Goal: Contribute content: Contribute content

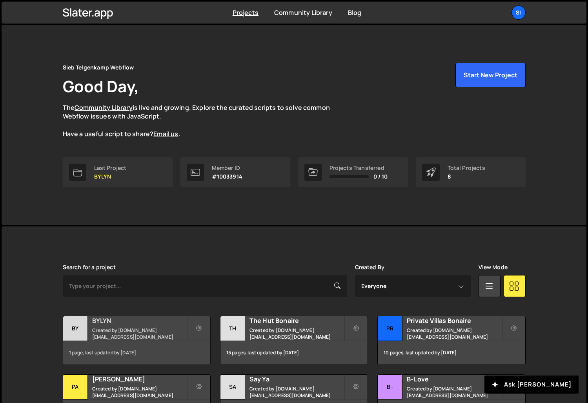
click at [136, 330] on small "Created by [DOMAIN_NAME][EMAIL_ADDRESS][DOMAIN_NAME]" at bounding box center [139, 333] width 95 height 13
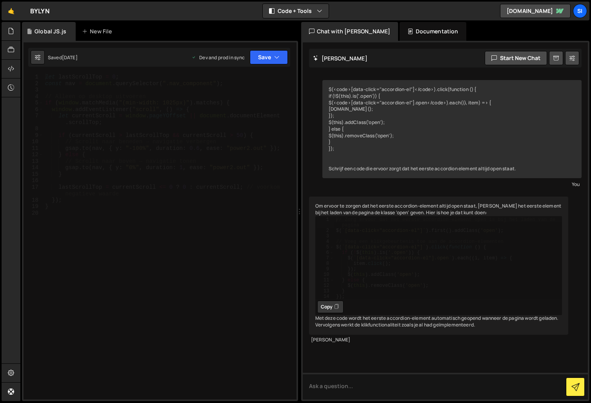
click at [199, 148] on div "let lastScrollTop = 0 ; const nav = document . querySelector ( ".nav_component"…" at bounding box center [170, 243] width 253 height 339
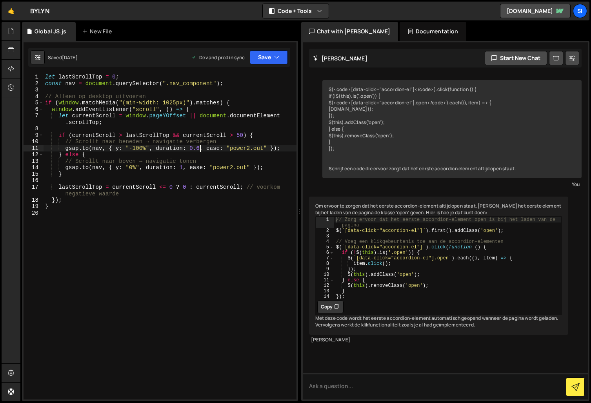
click at [182, 168] on div "let lastScrollTop = 0 ; const nav = document . querySelector ( ".nav_component"…" at bounding box center [170, 243] width 253 height 339
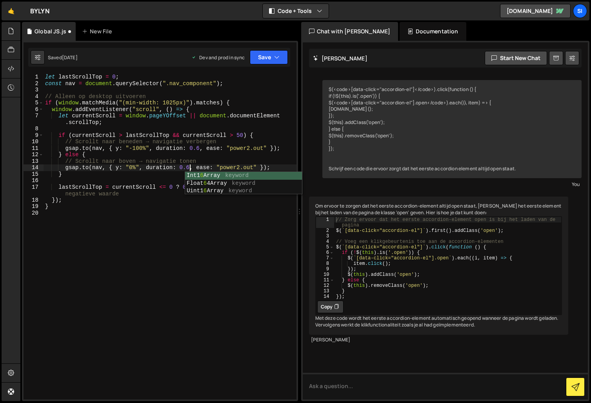
scroll to position [0, 10]
click at [272, 62] on button "Save" at bounding box center [269, 57] width 38 height 14
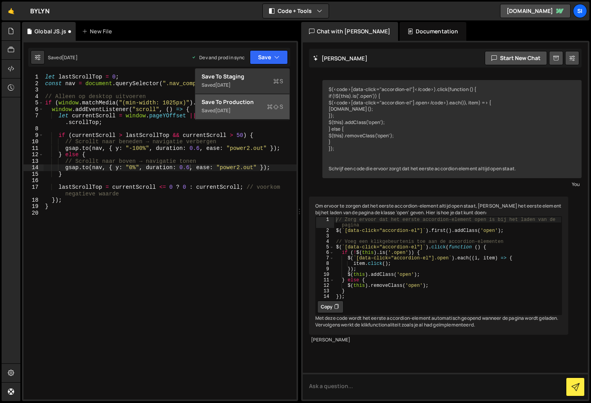
click at [252, 104] on div "Save to Production S" at bounding box center [243, 102] width 82 height 8
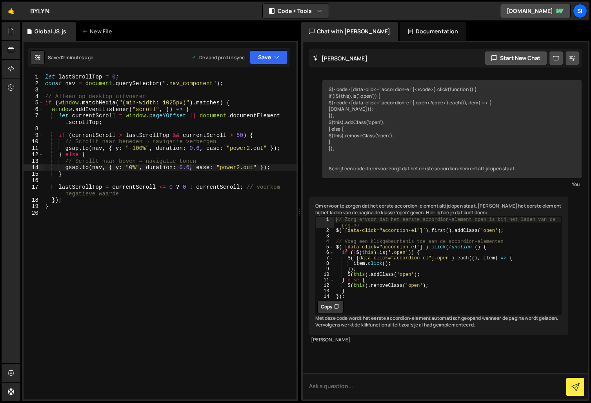
click at [133, 150] on div "let lastScrollTop = 0 ; const nav = document . querySelector ( ".nav_component"…" at bounding box center [170, 243] width 253 height 339
click at [161, 204] on div "let lastScrollTop = 0 ; const nav = document . querySelector ( ".nav_component"…" at bounding box center [170, 243] width 253 height 339
type textarea "}"
click at [88, 263] on div "let lastScrollTop = 0 ; const nav = document . querySelector ( ".nav_component"…" at bounding box center [170, 243] width 253 height 339
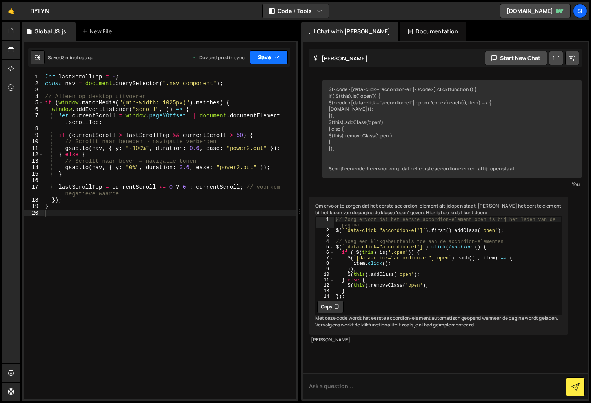
click at [257, 57] on button "Save" at bounding box center [269, 57] width 38 height 14
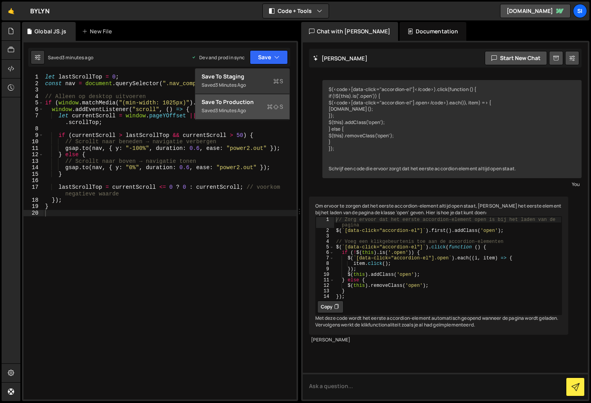
click at [255, 100] on div "Save to Production S" at bounding box center [243, 102] width 82 height 8
